Goal: Information Seeking & Learning: Learn about a topic

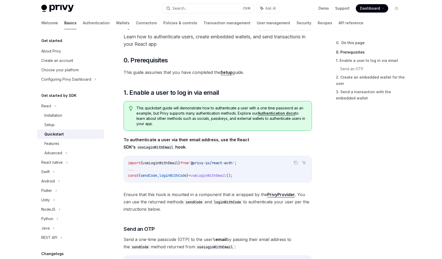
scroll to position [26, 0]
click at [72, 114] on div "Installation" at bounding box center [72, 115] width 56 height 6
type textarea "*"
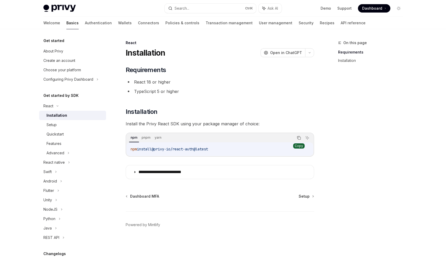
click at [300, 139] on icon "Copy the contents from the code block" at bounding box center [299, 138] width 4 height 4
click at [67, 122] on div "Setup" at bounding box center [74, 125] width 56 height 6
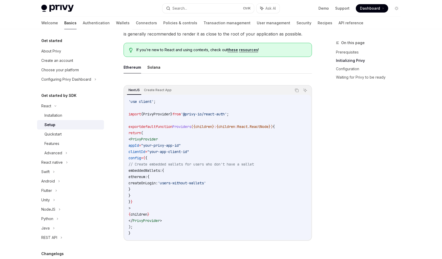
scroll to position [78, 0]
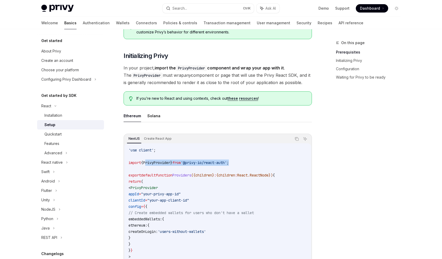
drag, startPoint x: 246, startPoint y: 162, endPoint x: 147, endPoint y: 160, distance: 99.0
click at [147, 160] on code "'use client' ; import { PrivyProvider } from '@privy-io/react-auth' ; export de…" at bounding box center [217, 216] width 178 height 138
click at [195, 159] on code "'use client' ; import { PrivyProvider } from '@privy-io/react-auth' ; export de…" at bounding box center [217, 216] width 178 height 138
drag, startPoint x: 245, startPoint y: 163, endPoint x: 129, endPoint y: 158, distance: 115.8
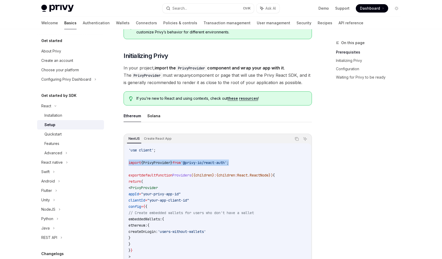
copy span "import { PrivyProvider } from '@privy-io/react-auth' ;"
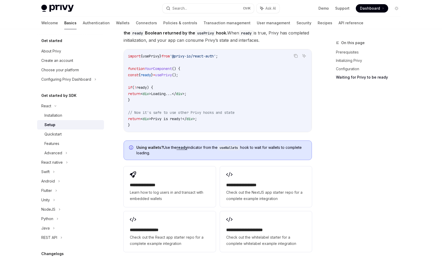
scroll to position [640, 0]
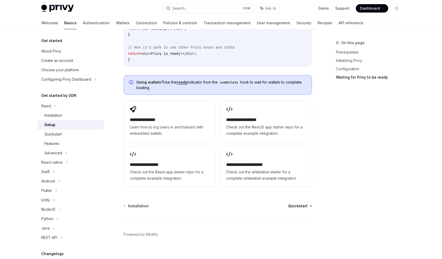
click at [296, 203] on span "Quickstart" at bounding box center [297, 205] width 19 height 5
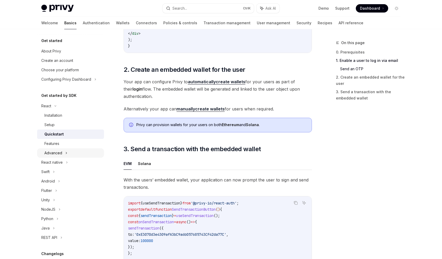
scroll to position [291, 0]
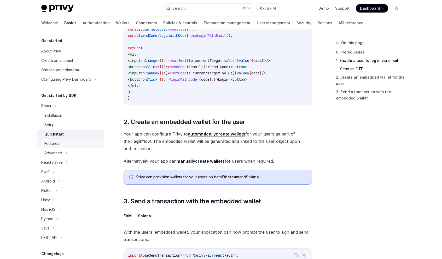
click at [70, 145] on div "Features" at bounding box center [72, 143] width 56 height 6
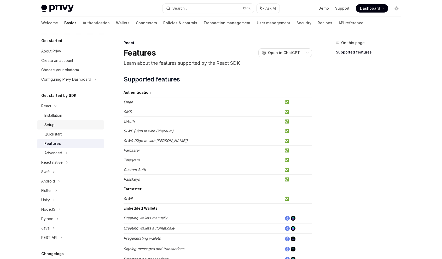
click at [65, 126] on div "Setup" at bounding box center [72, 125] width 56 height 6
type textarea "*"
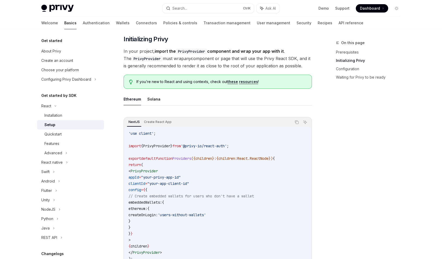
scroll to position [104, 0]
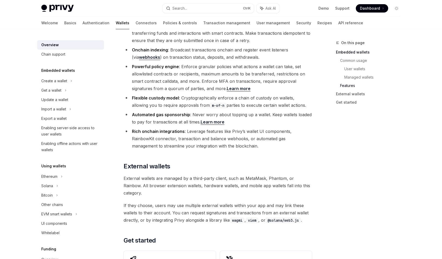
scroll to position [653, 0]
click at [71, 102] on div "Update a wallet" at bounding box center [71, 100] width 60 height 6
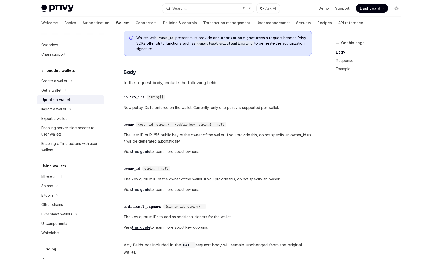
scroll to position [104, 0]
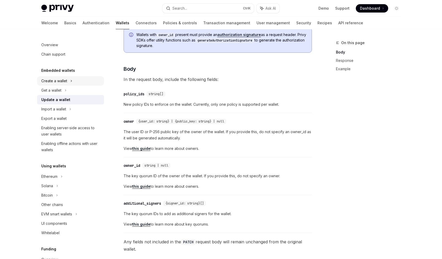
click at [70, 83] on div "Create a wallet" at bounding box center [70, 80] width 67 height 9
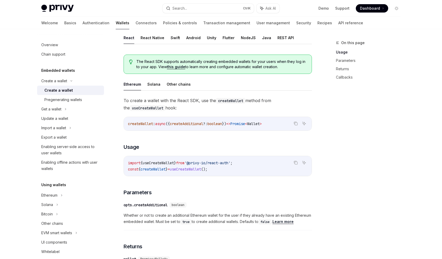
scroll to position [105, 0]
click at [78, 102] on div "Pregenerating wallets" at bounding box center [63, 100] width 38 height 6
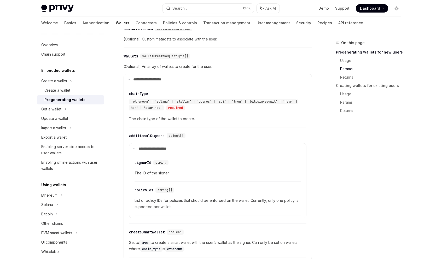
scroll to position [313, 0]
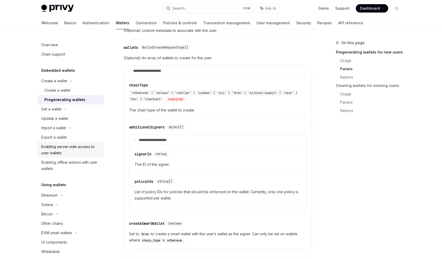
click at [80, 150] on div "Enabling server-side access to user wallets" at bounding box center [71, 150] width 60 height 13
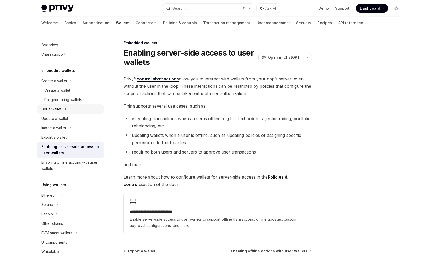
click at [84, 110] on div "Get a wallet" at bounding box center [70, 108] width 67 height 9
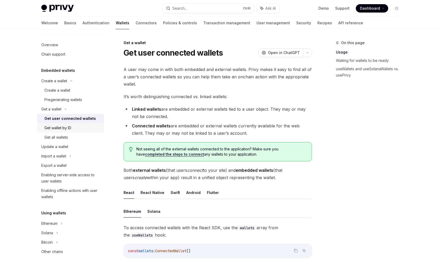
click at [76, 127] on div "Get wallet by ID" at bounding box center [72, 128] width 56 height 6
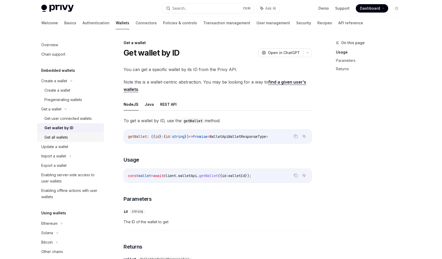
click at [91, 137] on div "Get all wallets" at bounding box center [72, 137] width 56 height 6
type textarea "*"
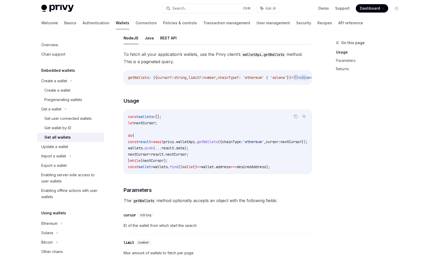
scroll to position [52, 0]
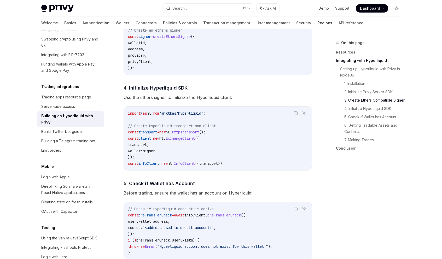
scroll to position [496, 0]
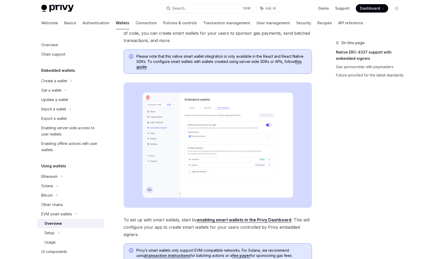
scroll to position [52, 0]
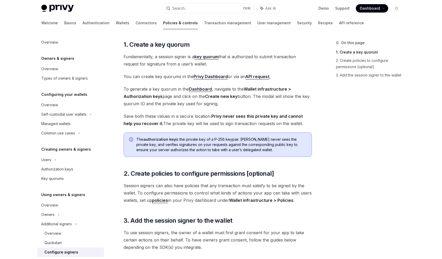
scroll to position [52, 0]
type textarea "*"
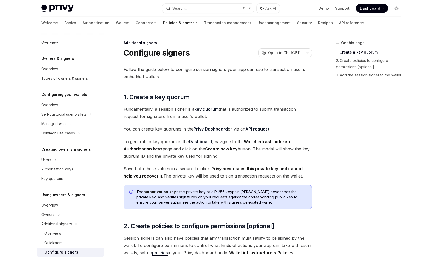
click at [201, 130] on link "Privy Dashboard" at bounding box center [210, 128] width 34 height 5
